Goal: Task Accomplishment & Management: Manage account settings

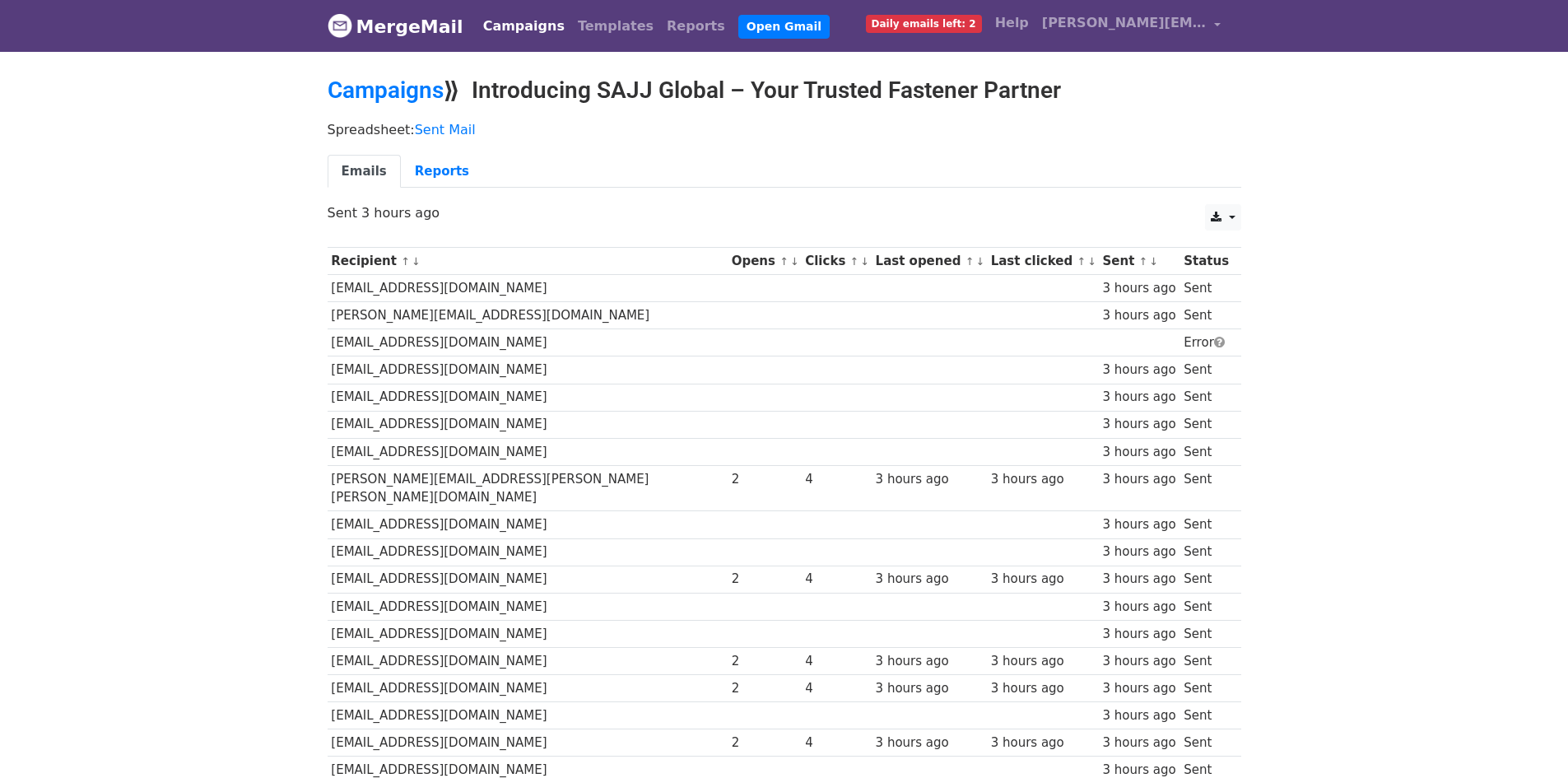
click at [1487, 183] on body "MergeMail Campaigns Templates Reports Open Gmail Daily emails left: 2 Help joan…" at bounding box center [784, 445] width 1568 height 889
click at [435, 186] on link "Reports" at bounding box center [442, 171] width 83 height 34
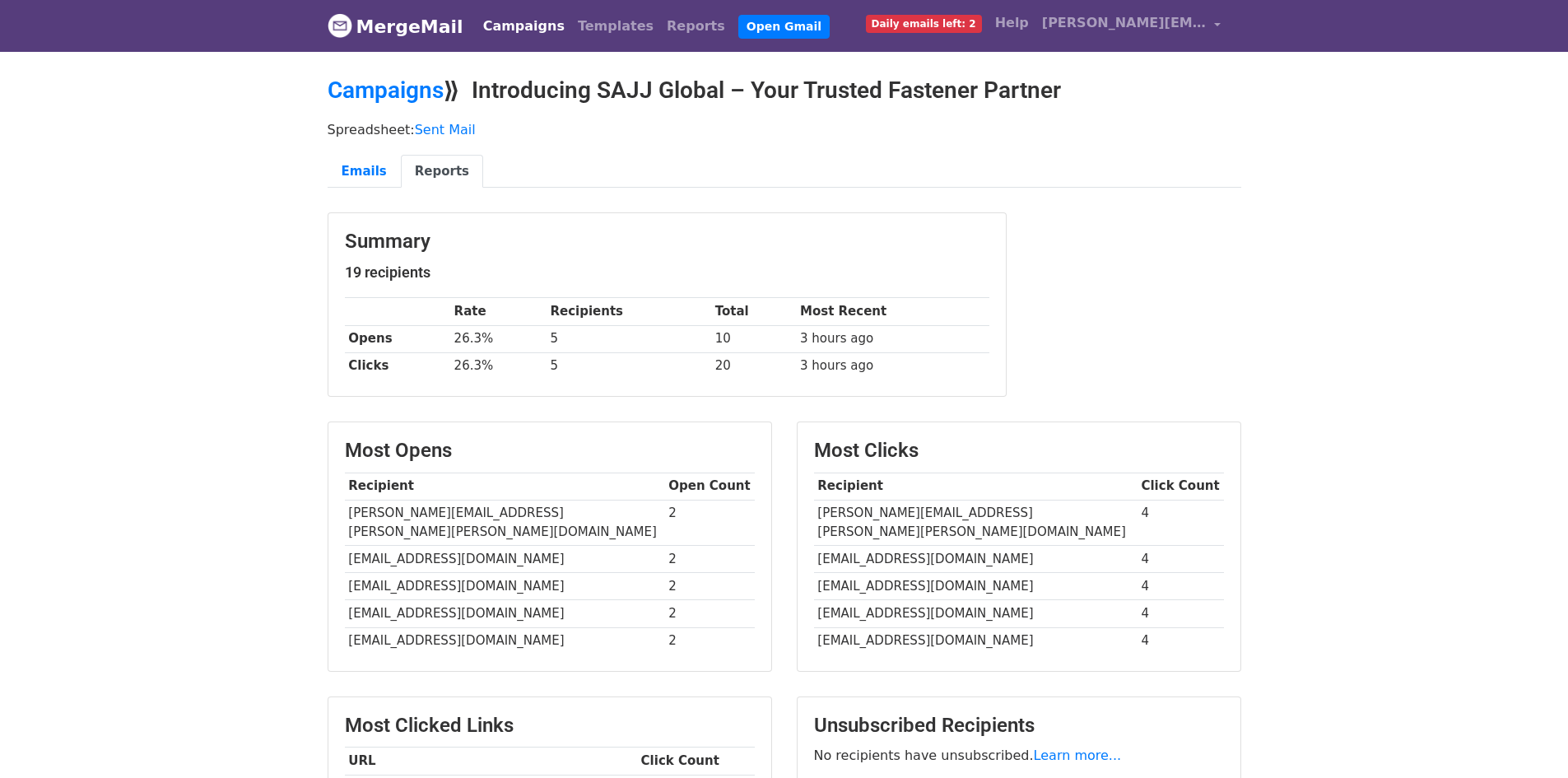
click at [429, 37] on link "MergeMail" at bounding box center [396, 27] width 136 height 35
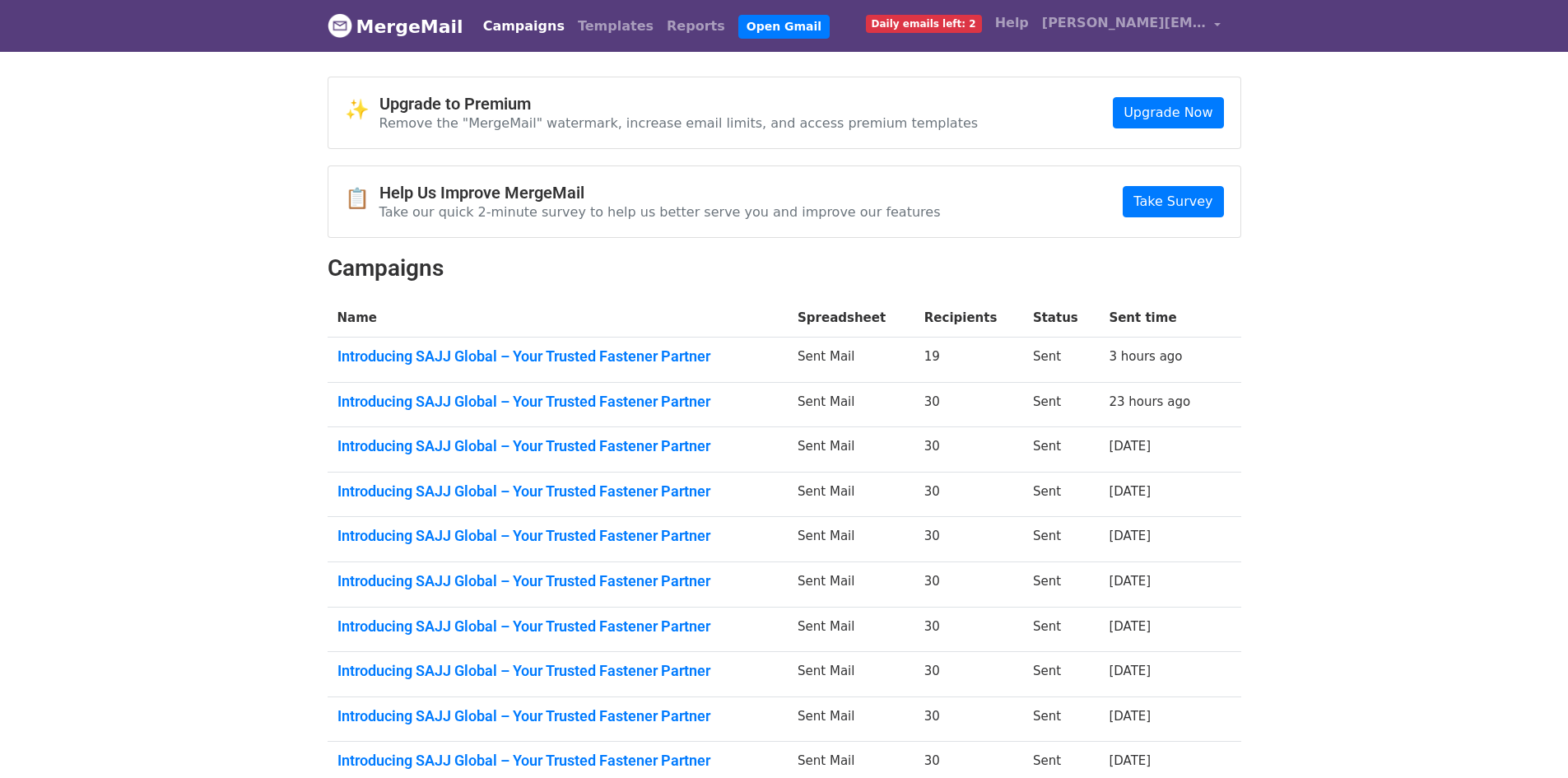
click at [894, 23] on span "Daily emails left: 2" at bounding box center [924, 24] width 116 height 18
click at [674, 398] on link "Introducing SAJJ Global – Your Trusted Fastener Partner" at bounding box center [558, 401] width 441 height 18
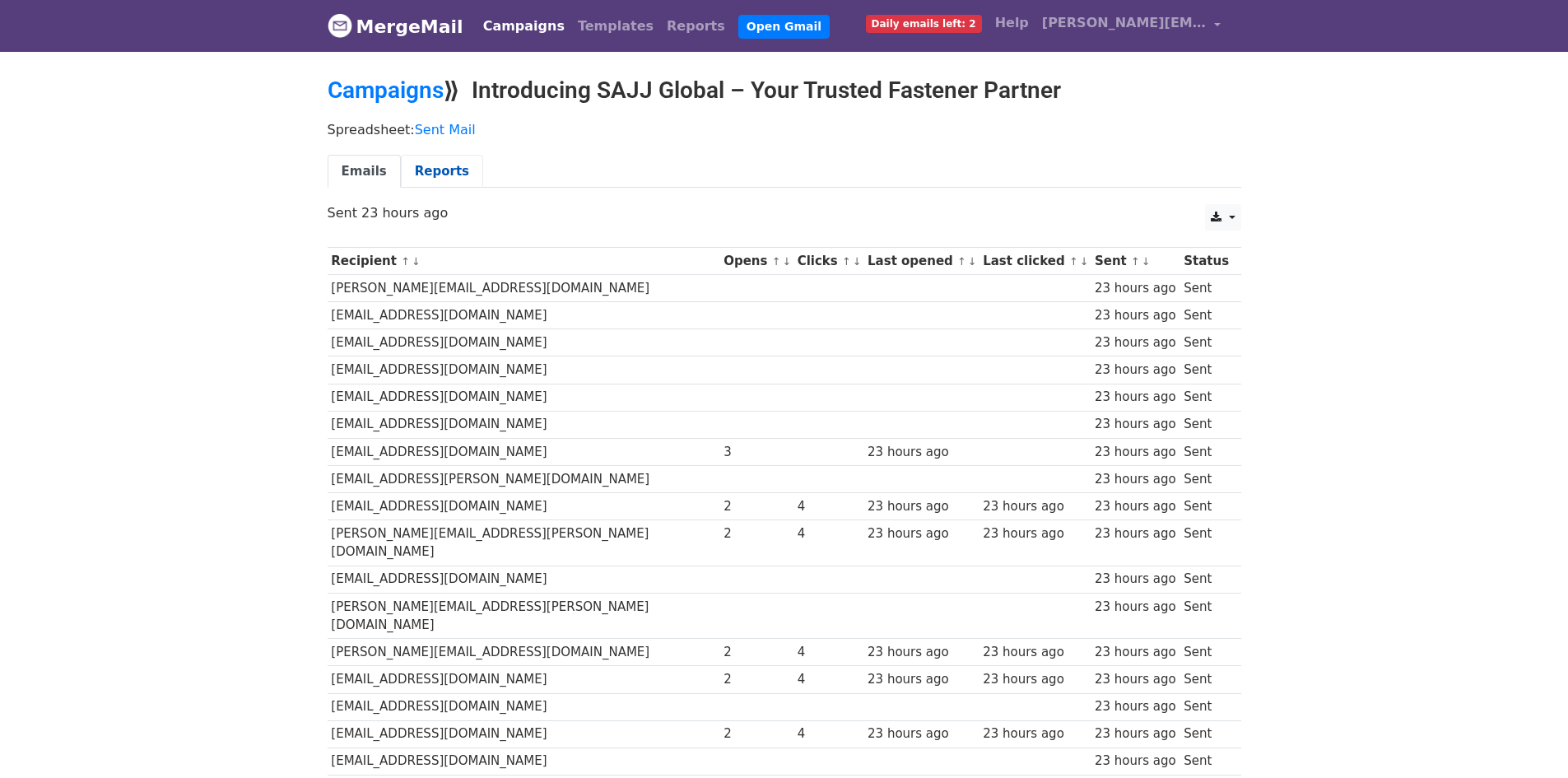
click at [439, 179] on link "Reports" at bounding box center [442, 171] width 83 height 34
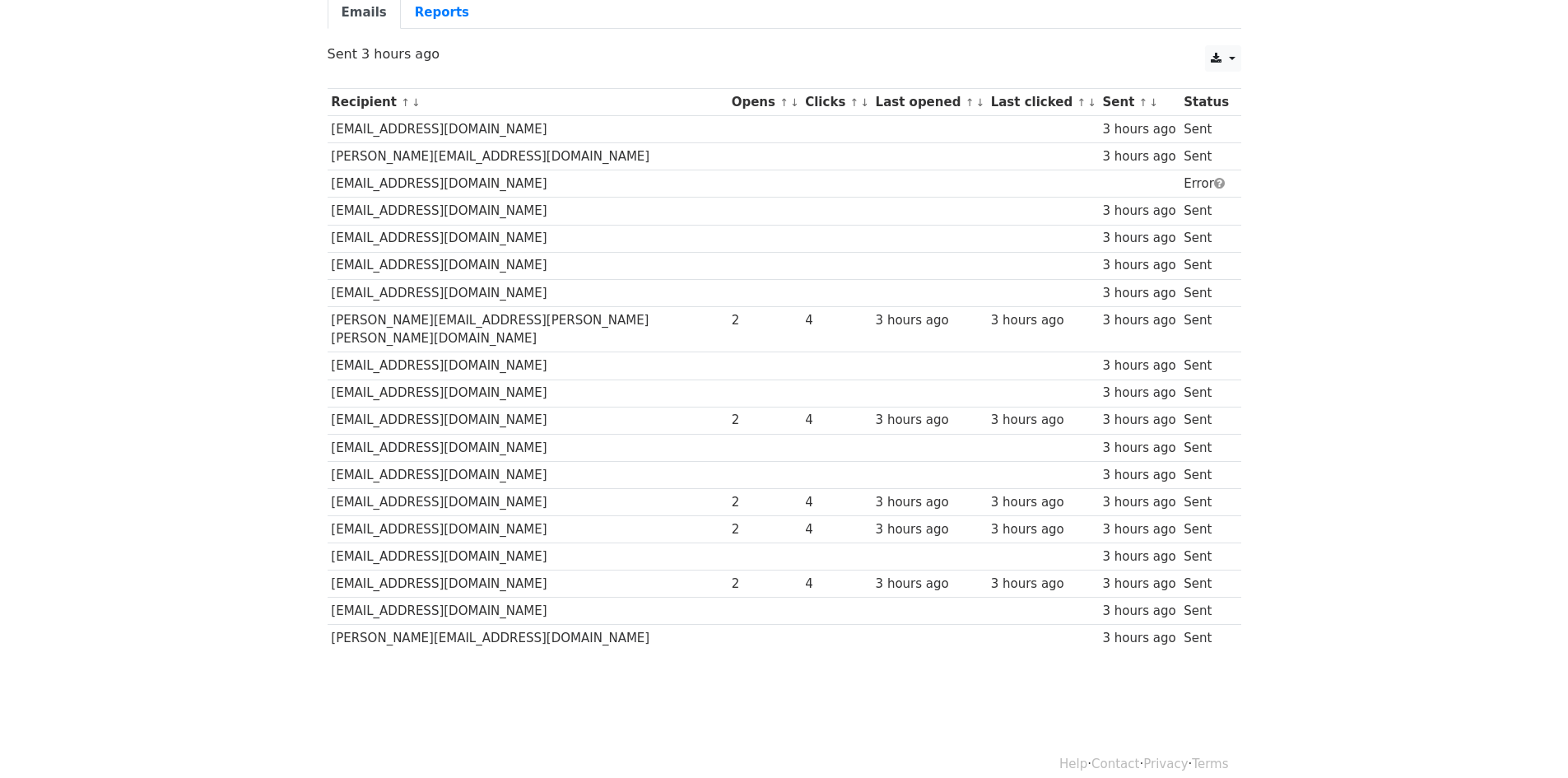
scroll to position [160, 0]
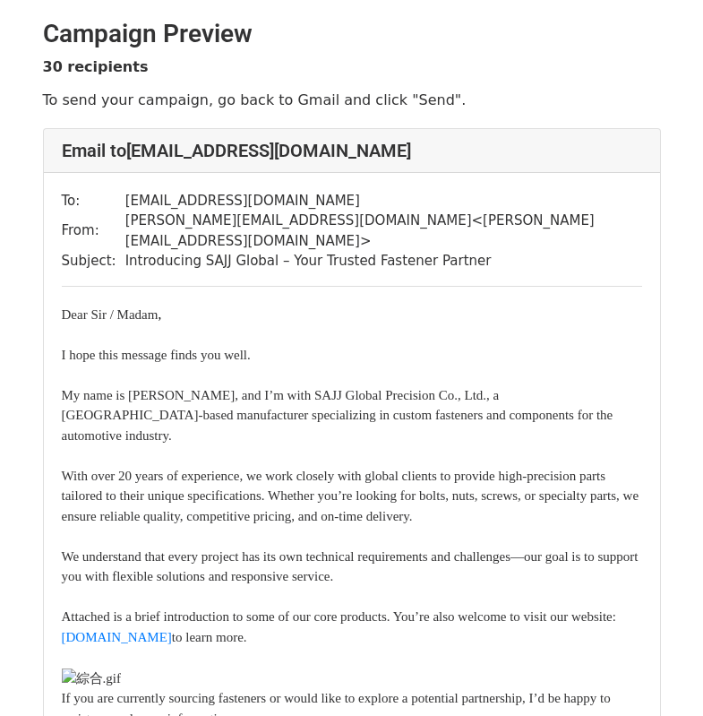
click at [432, 168] on div "Email to enquiries@shaftesburyfixings.co.uk" at bounding box center [352, 151] width 616 height 44
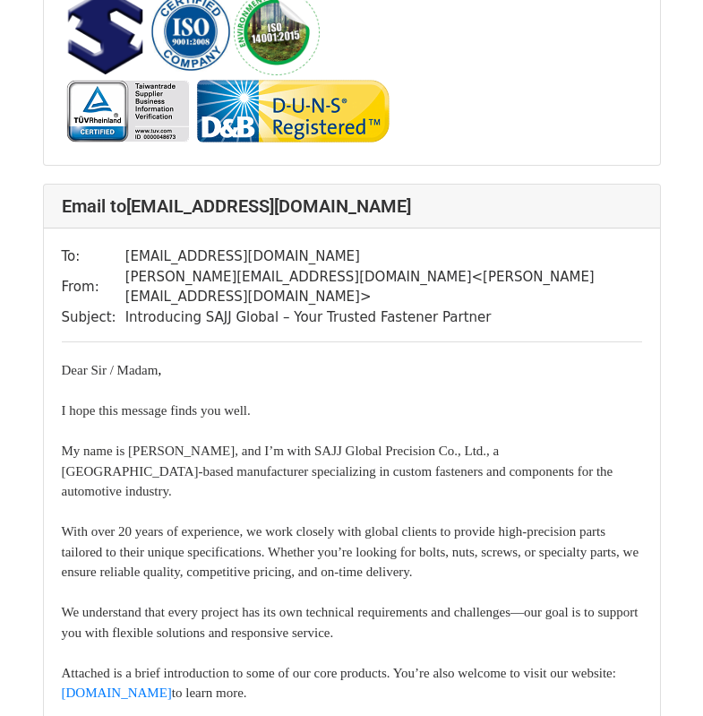
scroll to position [4032, 0]
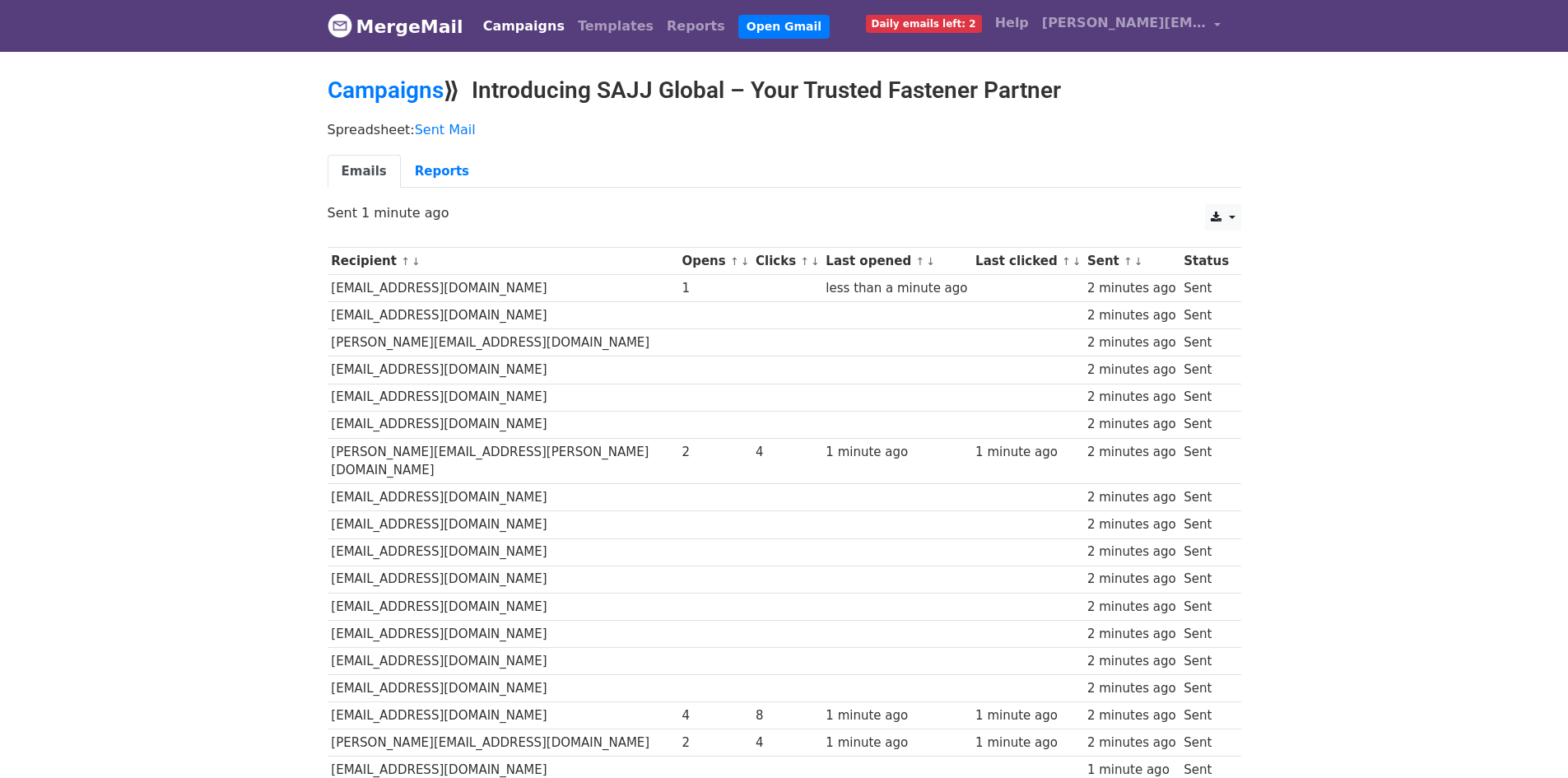
click at [1325, 454] on body "MergeMail Campaigns Templates Reports Open Gmail Daily emails left: 2 Help [PER…" at bounding box center [784, 594] width 1568 height 1190
click at [446, 173] on link "Reports" at bounding box center [442, 171] width 83 height 34
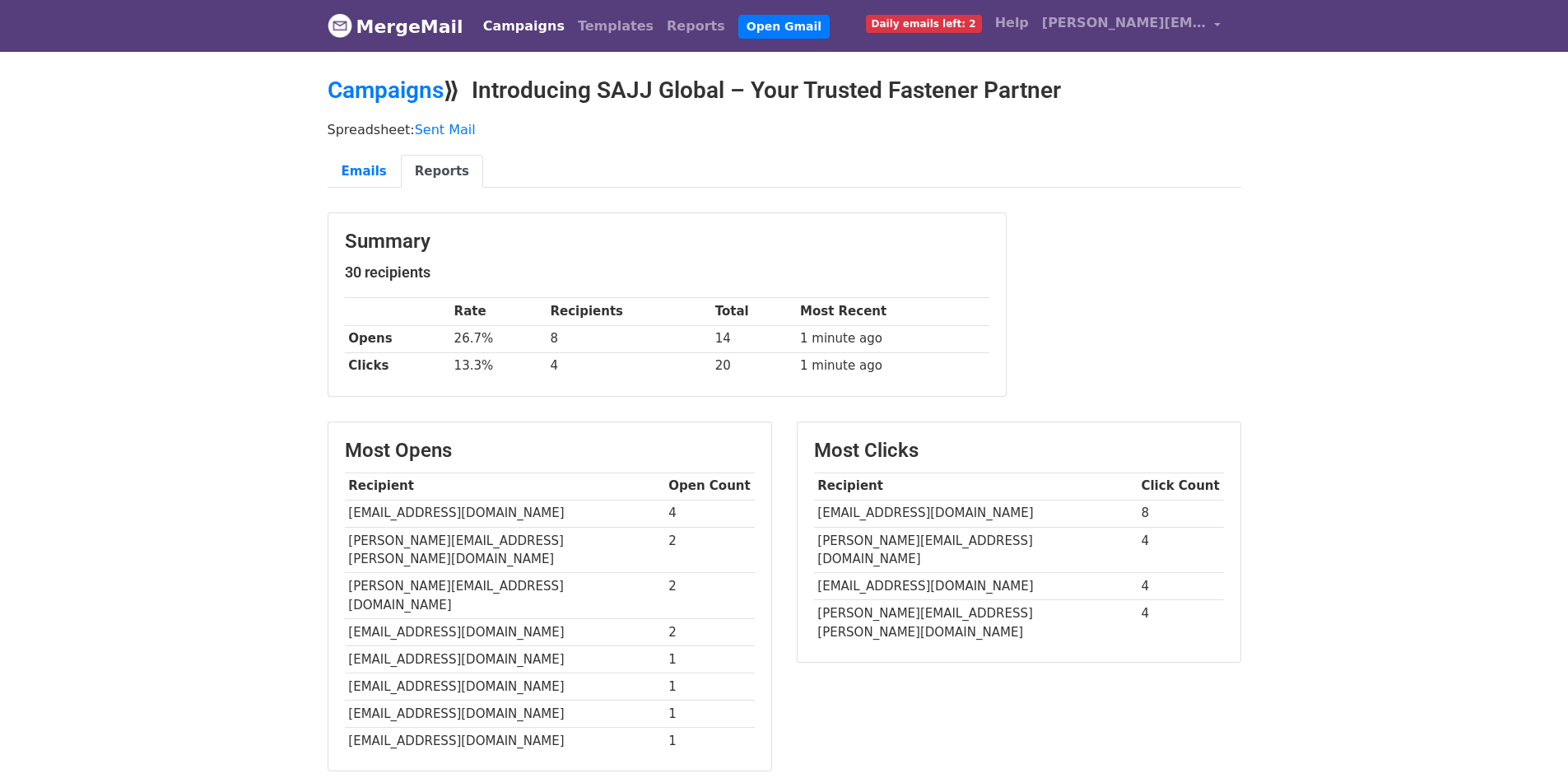
click at [383, 28] on link "MergeMail" at bounding box center [396, 27] width 136 height 35
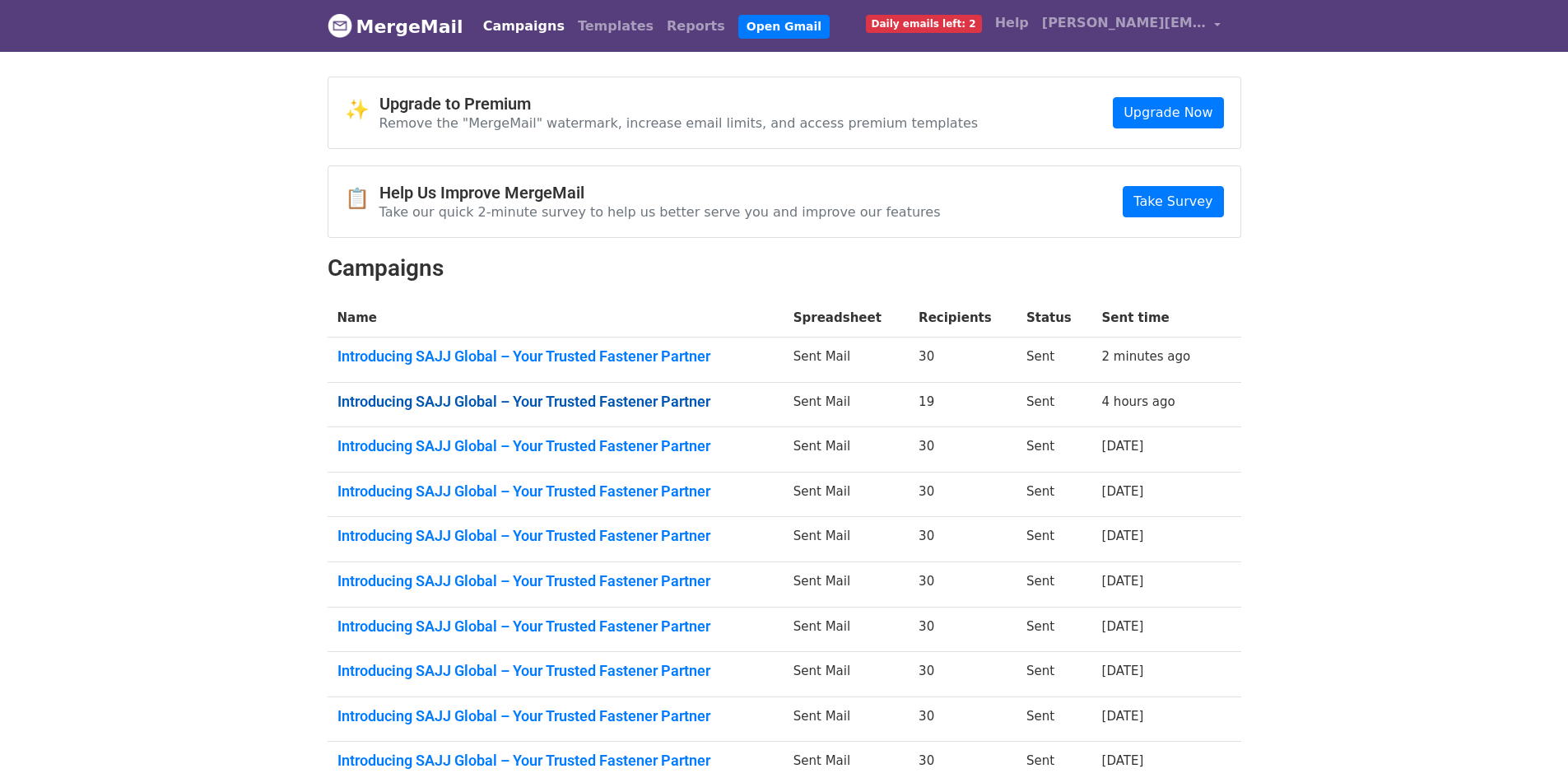
click at [686, 397] on link "Introducing SAJJ Global – Your Trusted Fastener Partner" at bounding box center [555, 401] width 436 height 18
click at [525, 451] on link "Introducing SAJJ Global – Your Trusted Fastener Partner" at bounding box center [555, 446] width 436 height 18
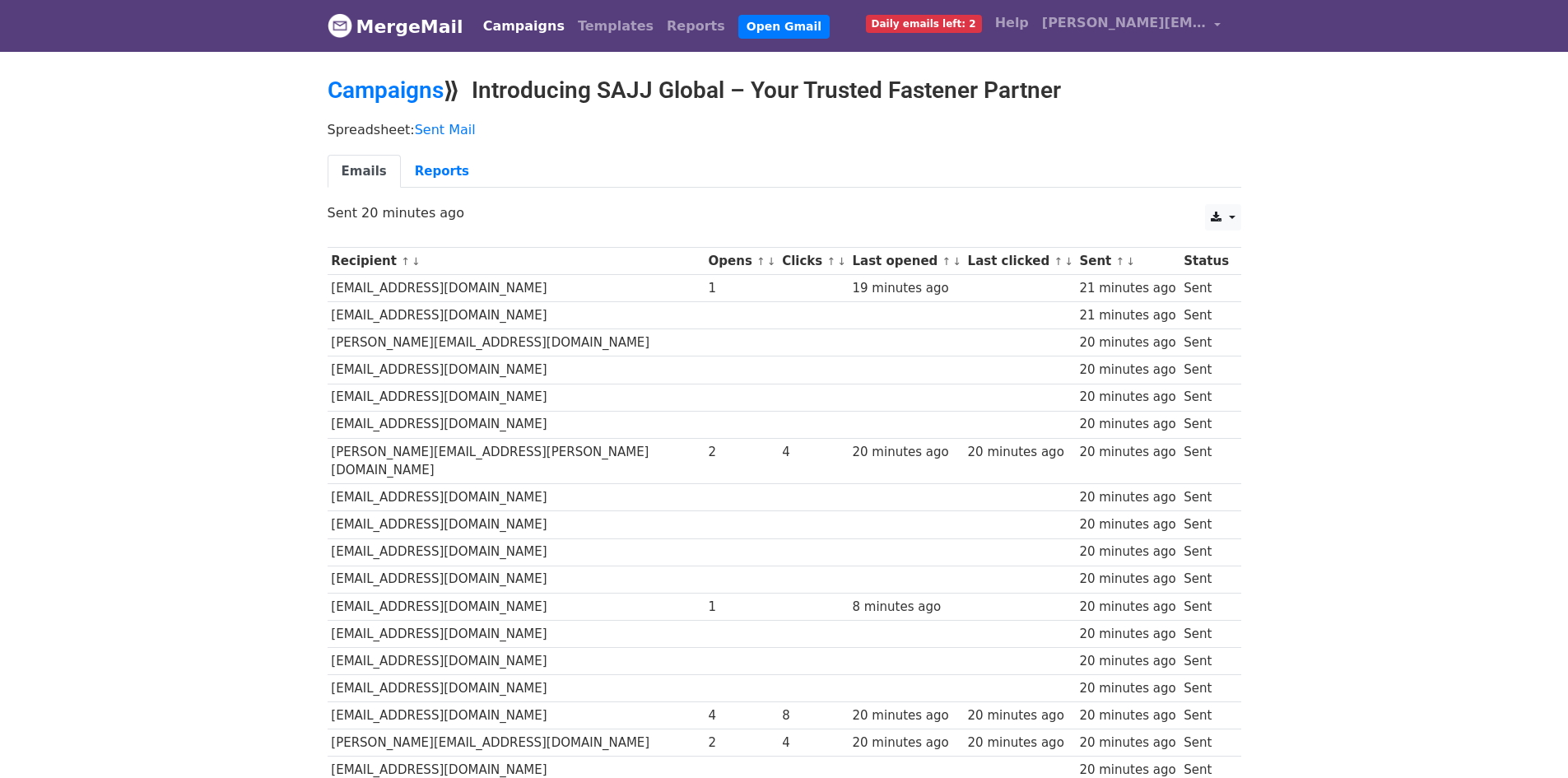
click at [1357, 218] on body "MergeMail Campaigns Templates Reports Open Gmail Daily emails left: 2 Help [PER…" at bounding box center [784, 594] width 1568 height 1190
click at [412, 168] on link "Reports" at bounding box center [442, 171] width 83 height 34
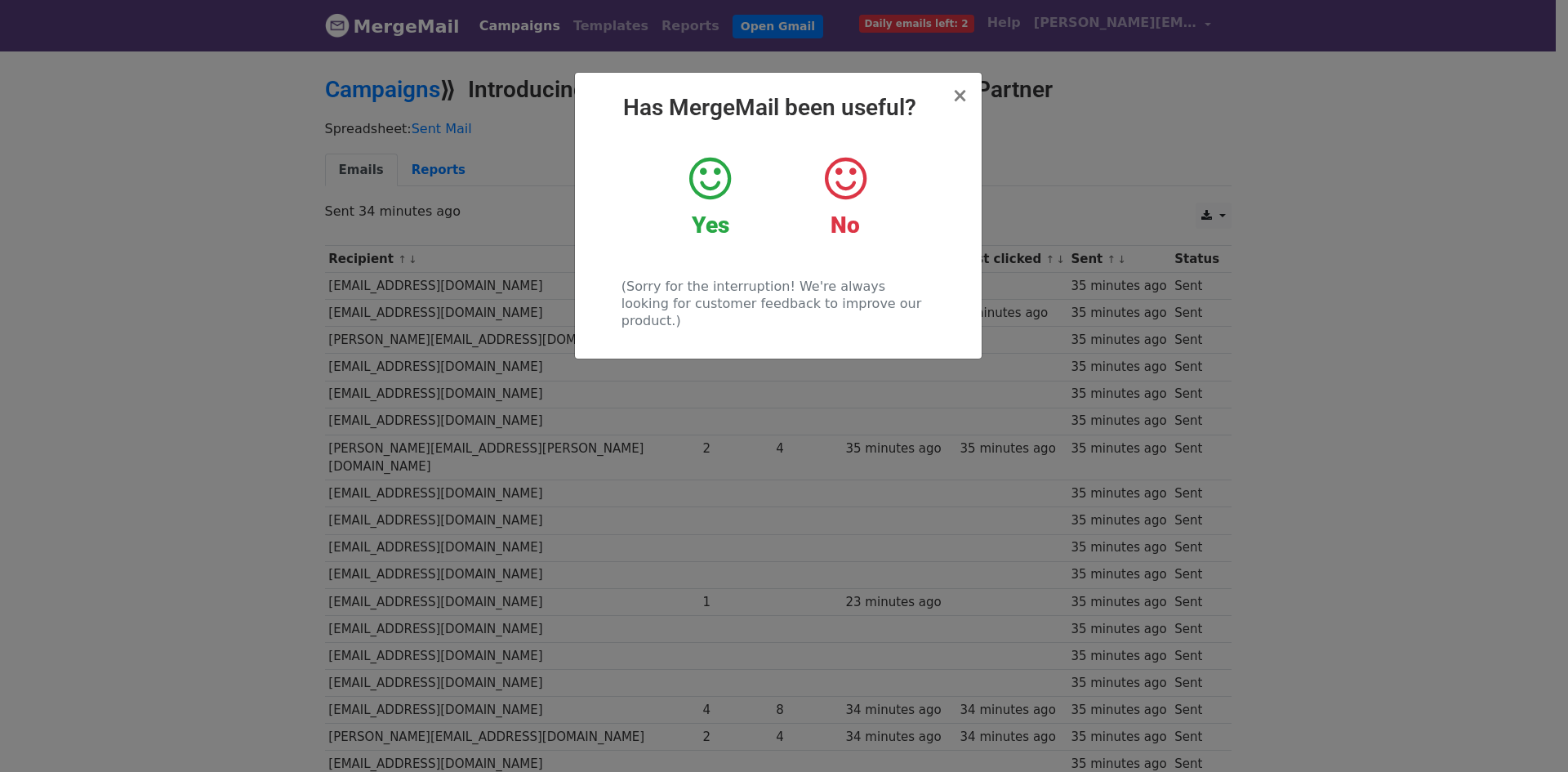
click at [700, 177] on icon at bounding box center [710, 179] width 42 height 49
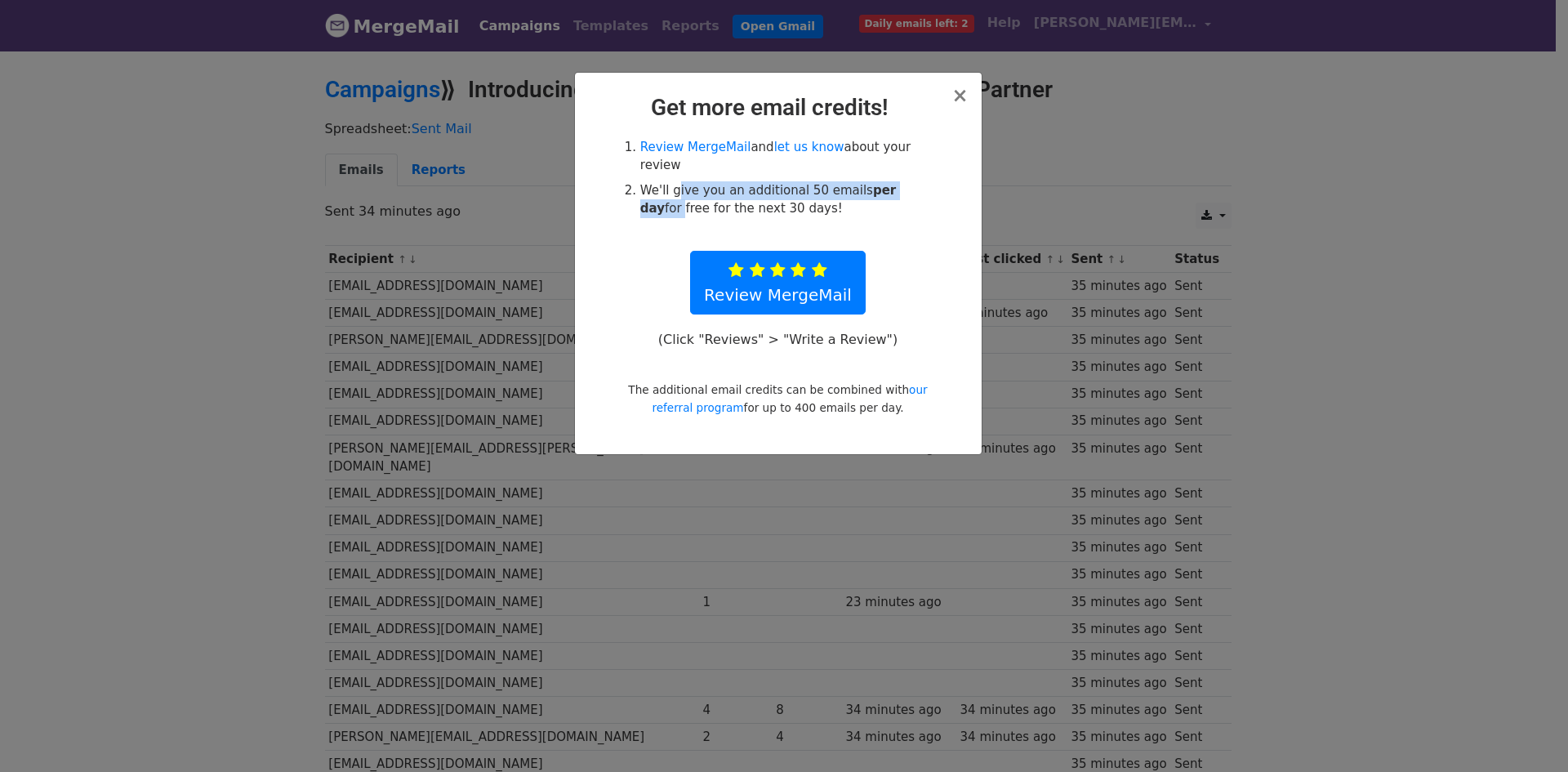
drag, startPoint x: 677, startPoint y: 190, endPoint x: 955, endPoint y: 190, distance: 278.0
click at [955, 190] on div "Review MergeMail and let us know about your review We'll give you an additional…" at bounding box center [779, 277] width 405 height 279
click at [858, 259] on link "Review MergeMail" at bounding box center [778, 283] width 176 height 64
click at [957, 92] on span "×" at bounding box center [960, 95] width 16 height 23
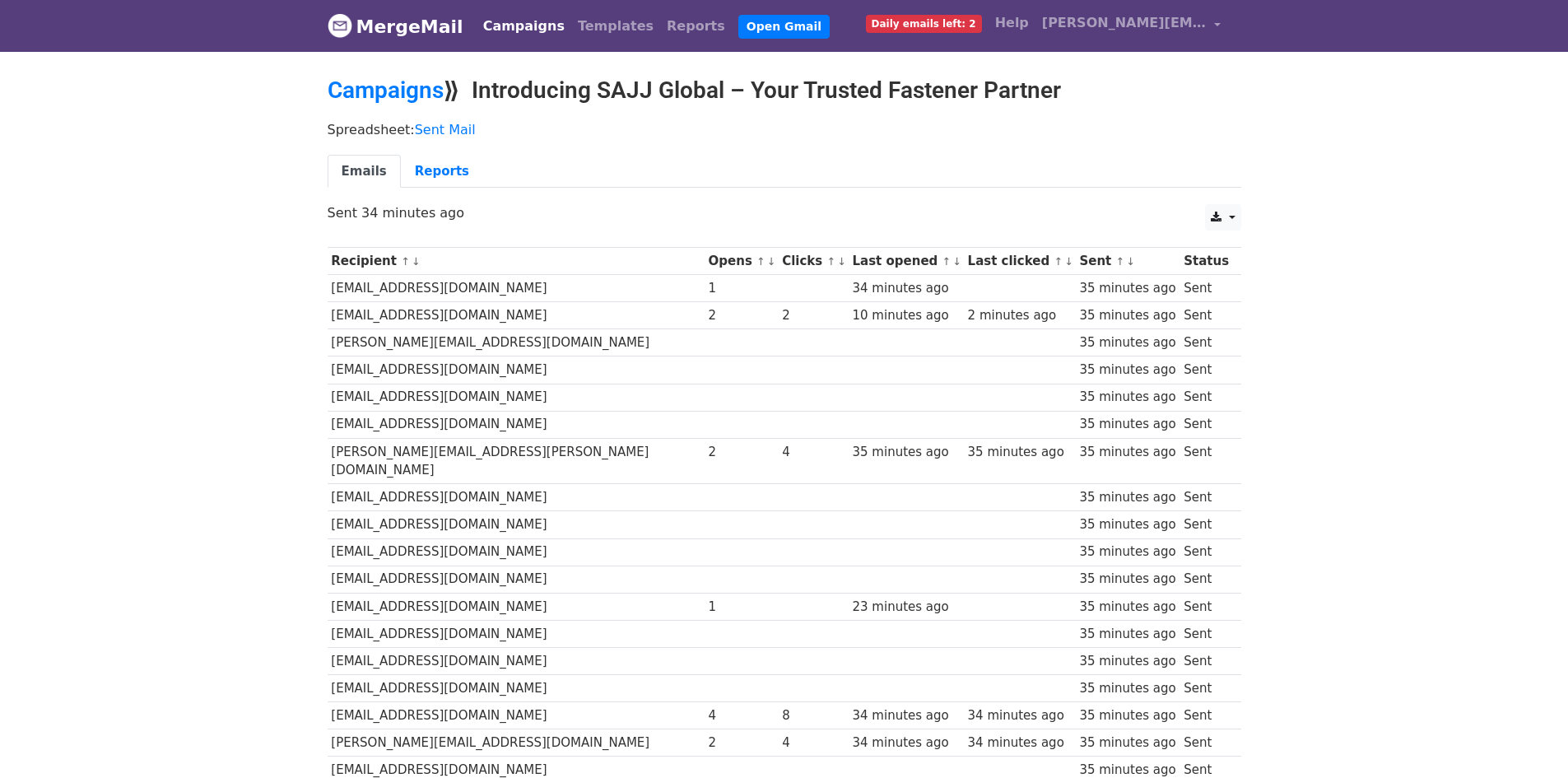
click at [366, 19] on link "MergeMail" at bounding box center [396, 27] width 136 height 35
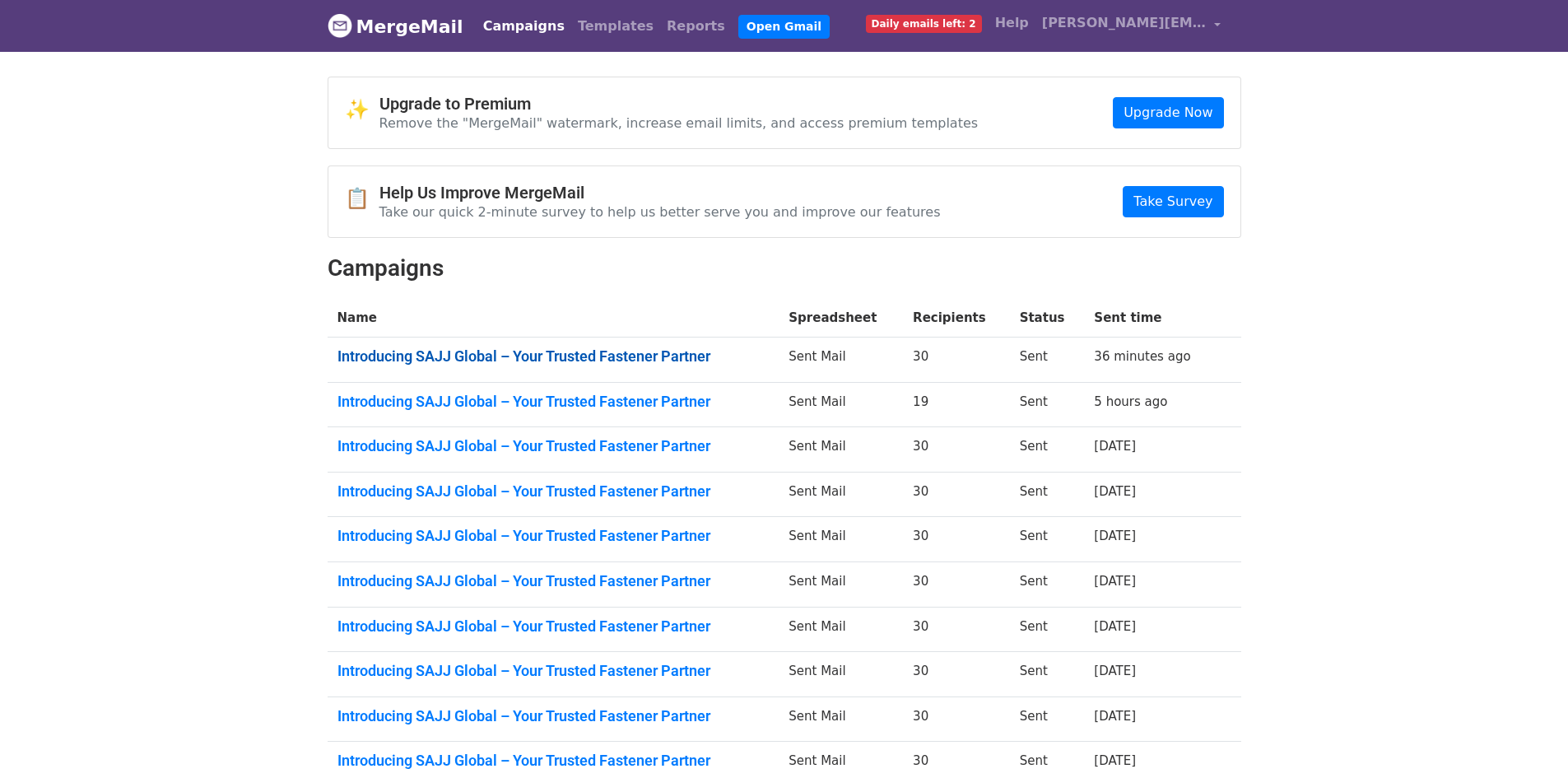
click at [670, 349] on link "Introducing SAJJ Global – Your Trusted Fastener Partner" at bounding box center [553, 356] width 432 height 18
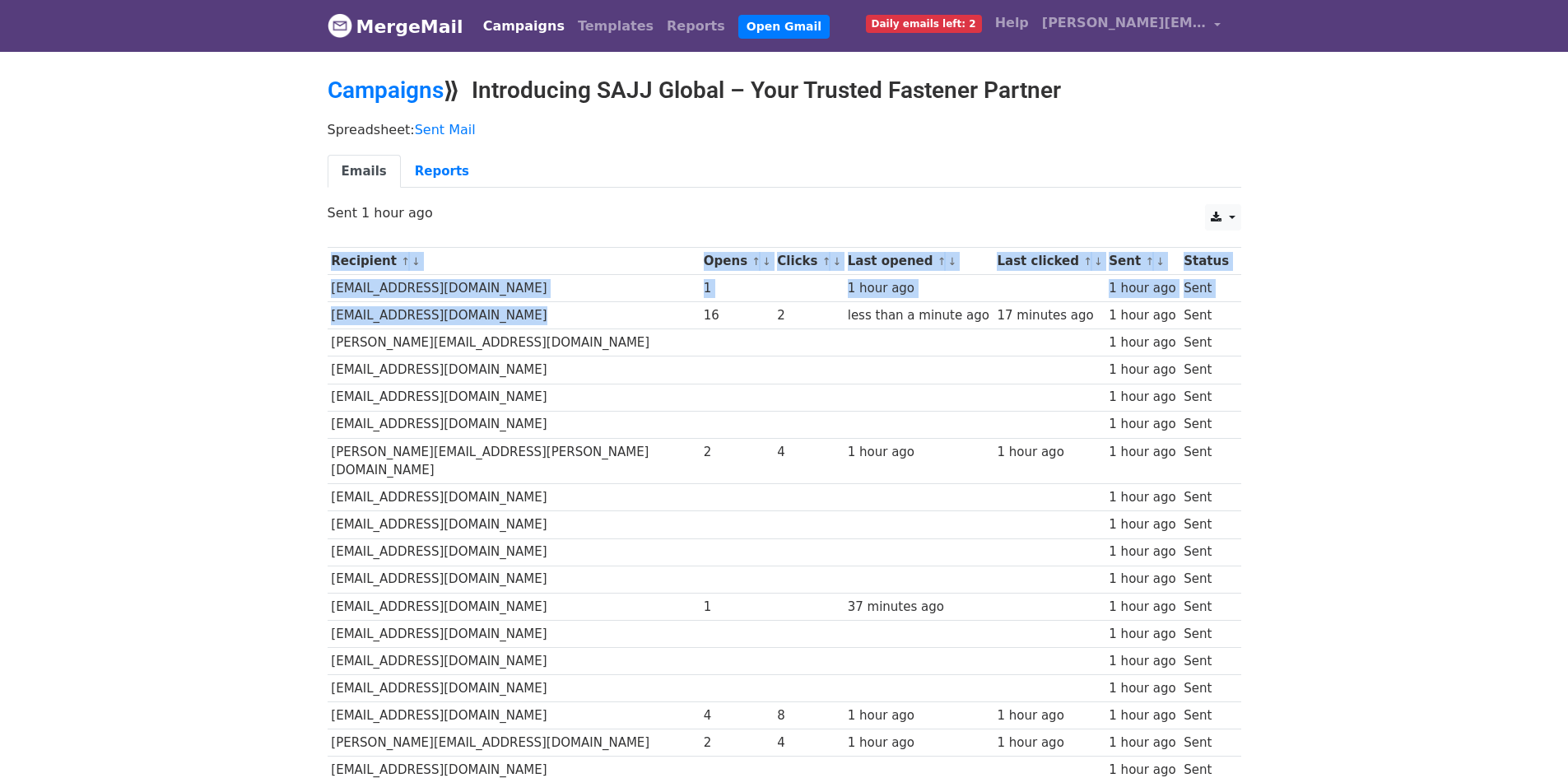
drag, startPoint x: 325, startPoint y: 319, endPoint x: 510, endPoint y: 321, distance: 185.0
click at [510, 321] on div "Recipient ↑ ↓ Opens ↑ ↓ Clicks ↑ ↓ Last opened ↑ ↓ Last clicked ↑ ↓ Sent ↑ ↓ St…" at bounding box center [784, 681] width 938 height 884
click at [510, 321] on td "tburrows@olympusglobal.co.uk" at bounding box center [514, 316] width 373 height 28
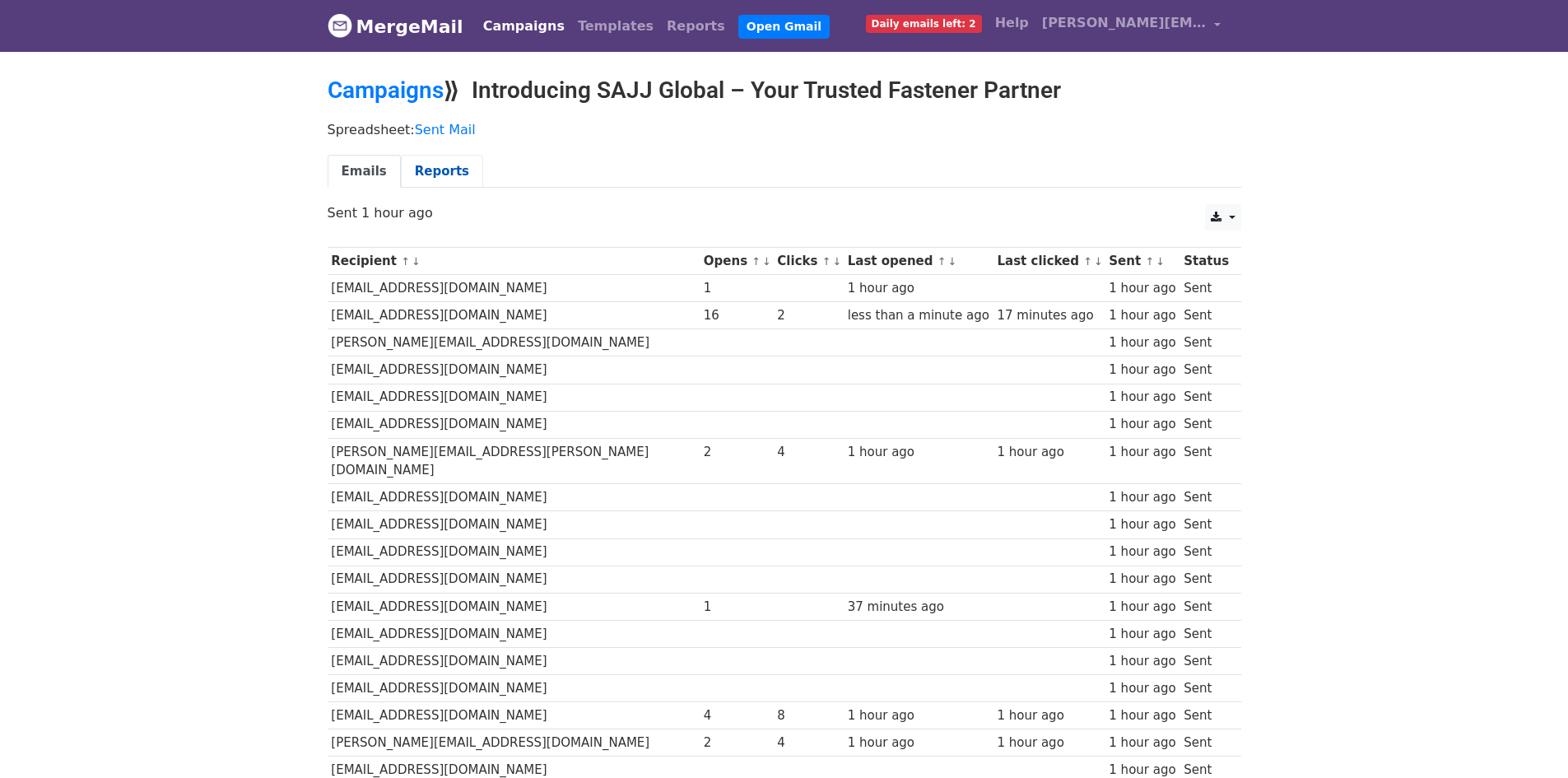
click at [446, 176] on link "Reports" at bounding box center [442, 171] width 83 height 34
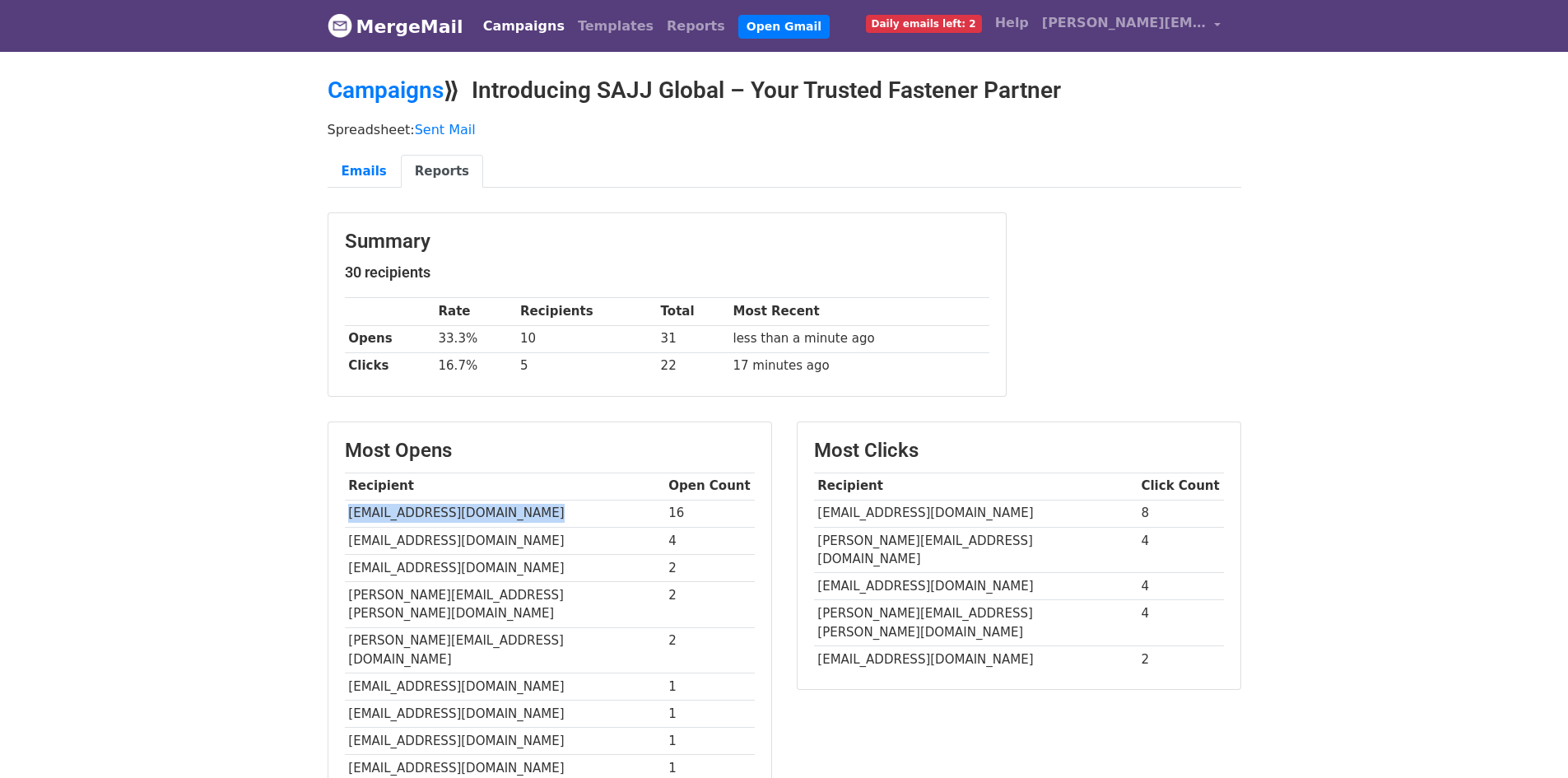
drag, startPoint x: 344, startPoint y: 512, endPoint x: 542, endPoint y: 513, distance: 198.0
click at [542, 513] on td "[EMAIL_ADDRESS][DOMAIN_NAME]" at bounding box center [504, 513] width 321 height 28
click at [360, 25] on link "MergeMail" at bounding box center [396, 27] width 136 height 35
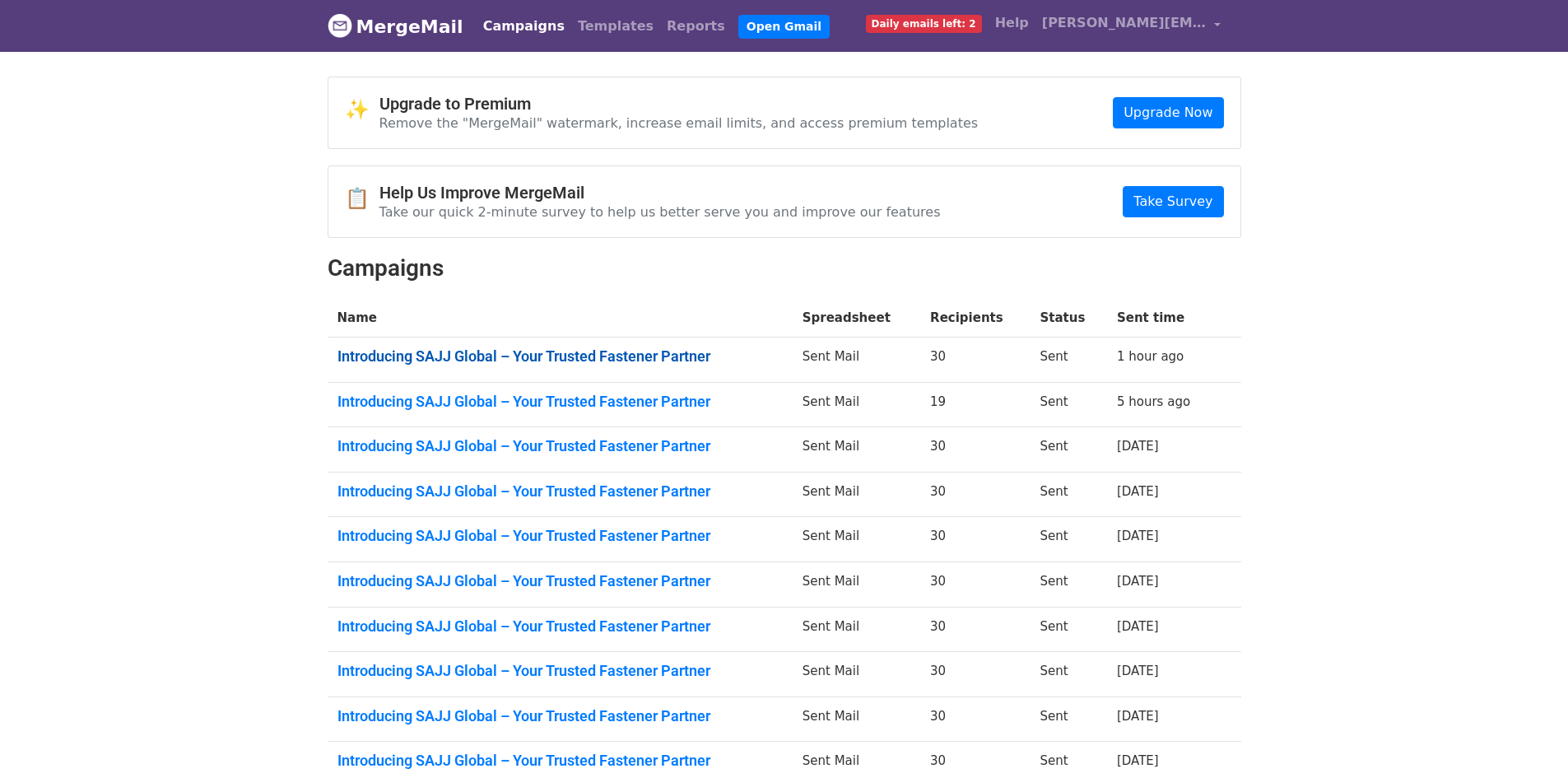
click at [487, 355] on link "Introducing SAJJ Global – Your Trusted Fastener Partner" at bounding box center [559, 356] width 446 height 18
click at [542, 403] on link "Introducing SAJJ Global – Your Trusted Fastener Partner" at bounding box center [559, 401] width 446 height 18
click at [486, 441] on link "Introducing SAJJ Global – Your Trusted Fastener Partner" at bounding box center [559, 446] width 446 height 18
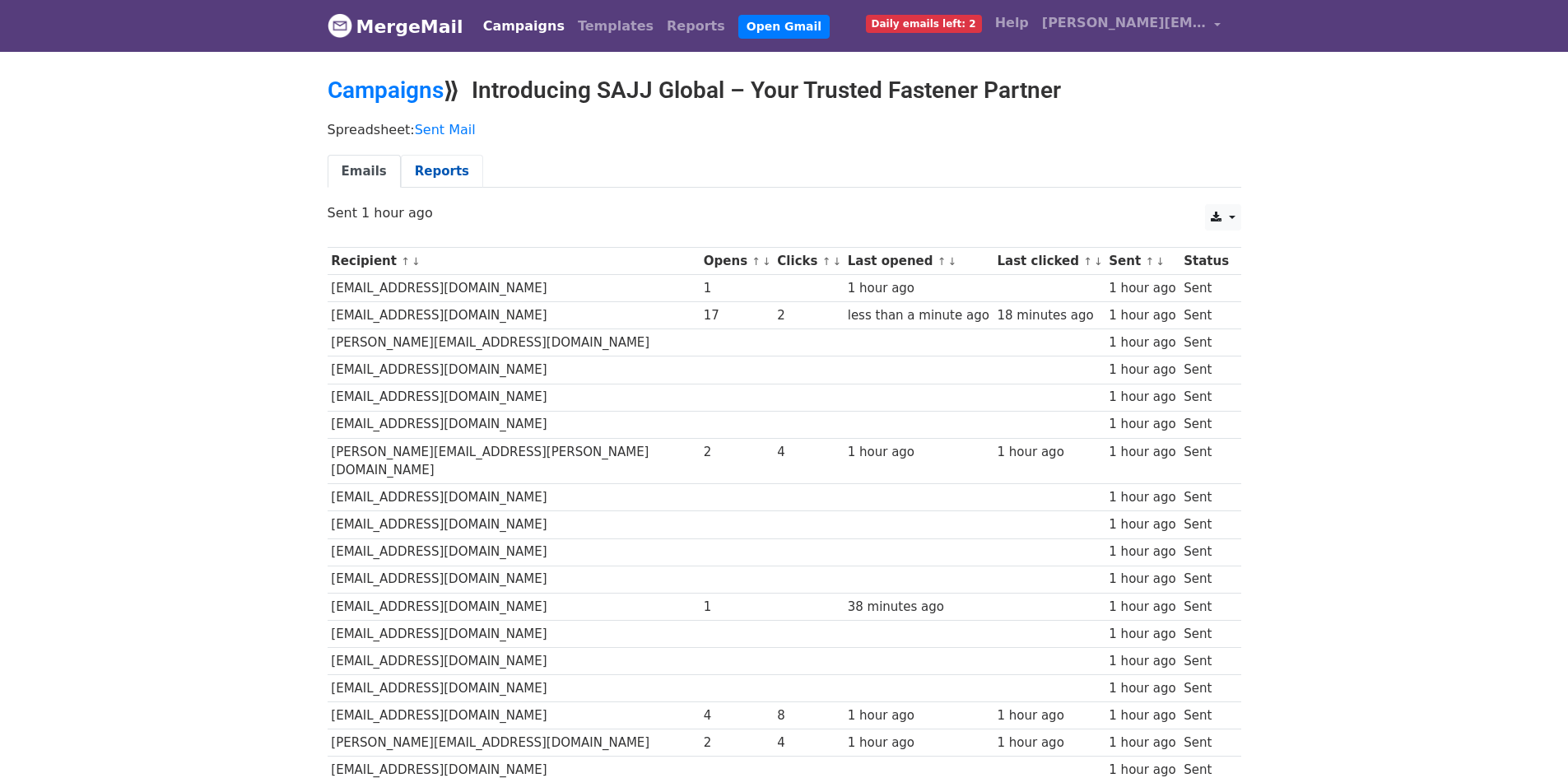
click at [432, 166] on link "Reports" at bounding box center [442, 171] width 83 height 34
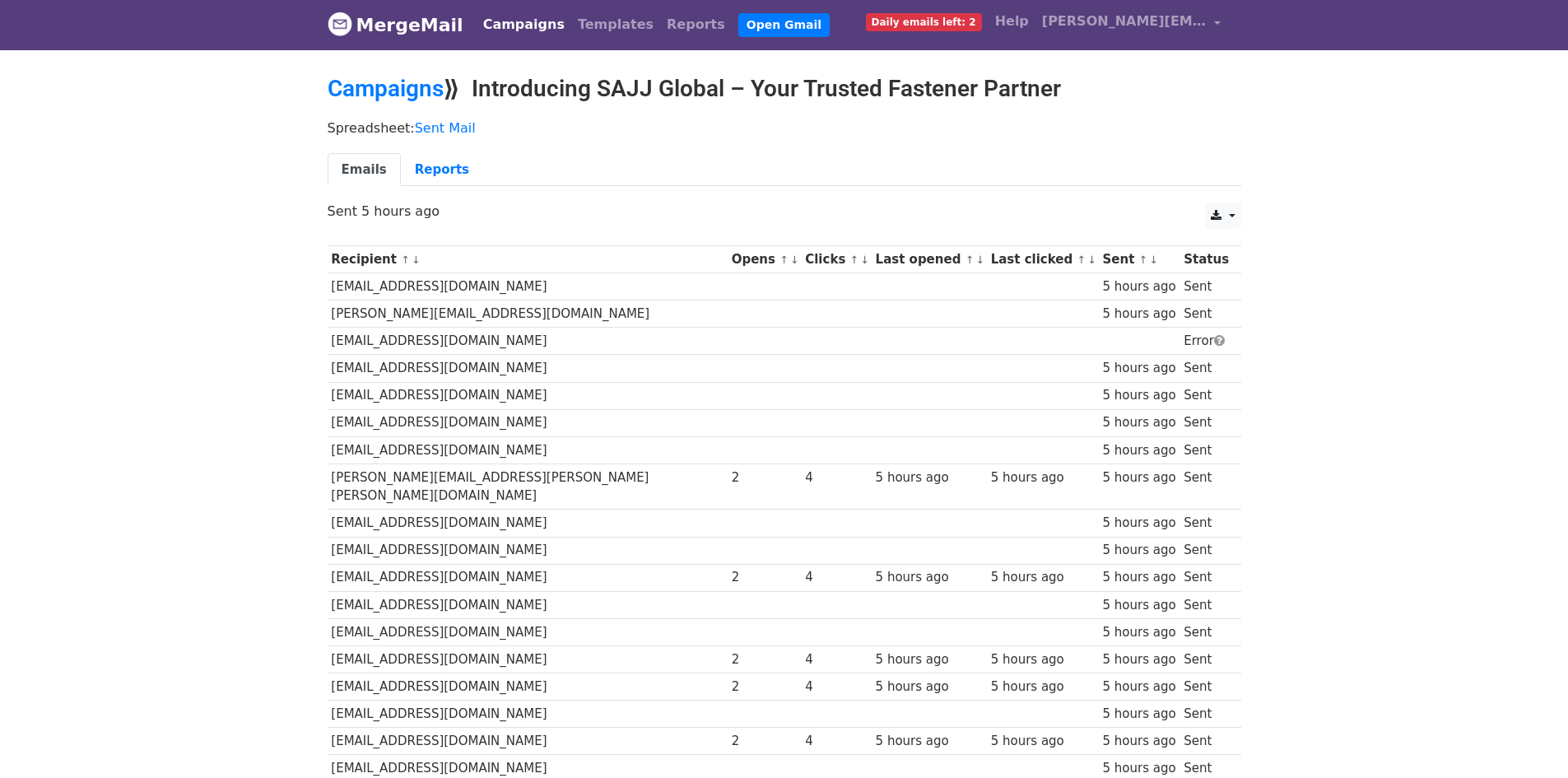
scroll to position [160, 0]
